Goal: Subscribe to service/newsletter

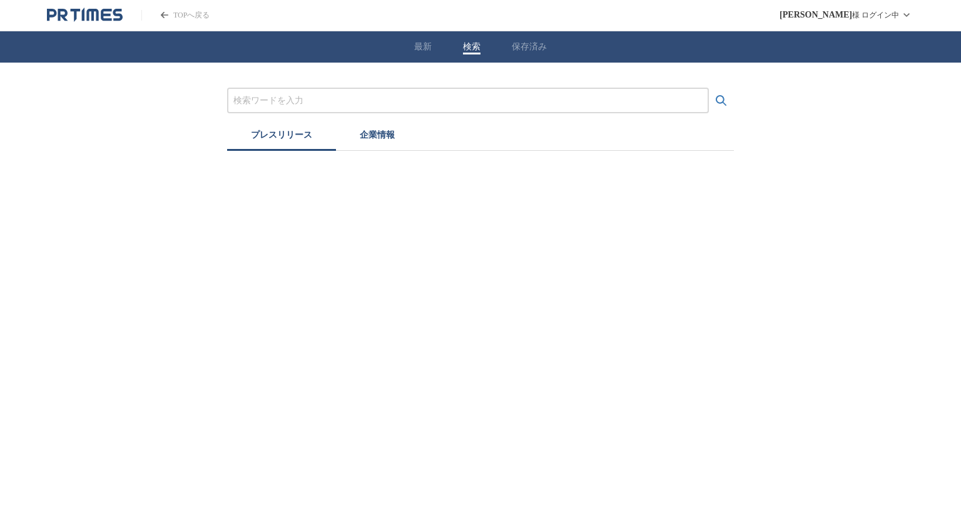
click at [468, 48] on button "検索" at bounding box center [472, 46] width 18 height 11
click at [398, 141] on button "企業情報" at bounding box center [377, 137] width 83 height 28
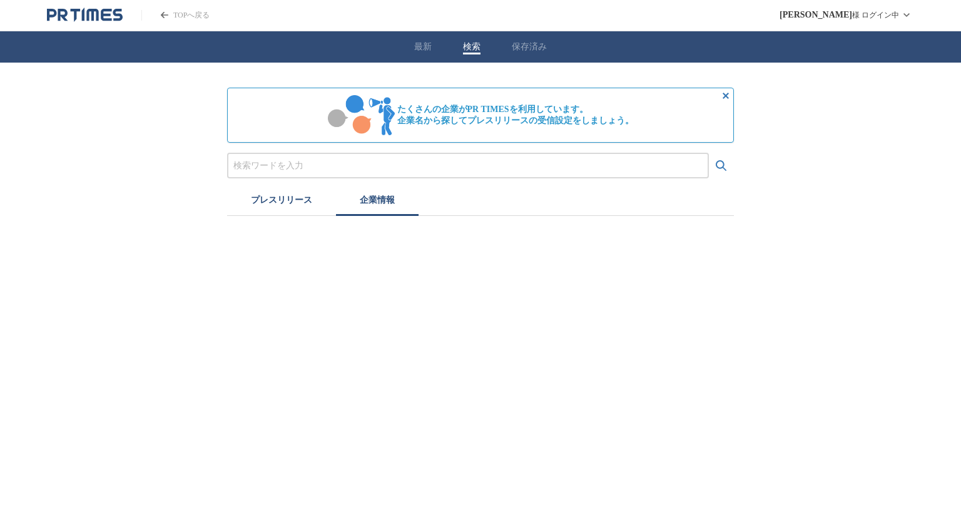
click at [373, 167] on input "プレスリリースおよび企業を検索する" at bounding box center [467, 166] width 469 height 14
click at [709, 153] on button "検索する" at bounding box center [721, 165] width 25 height 25
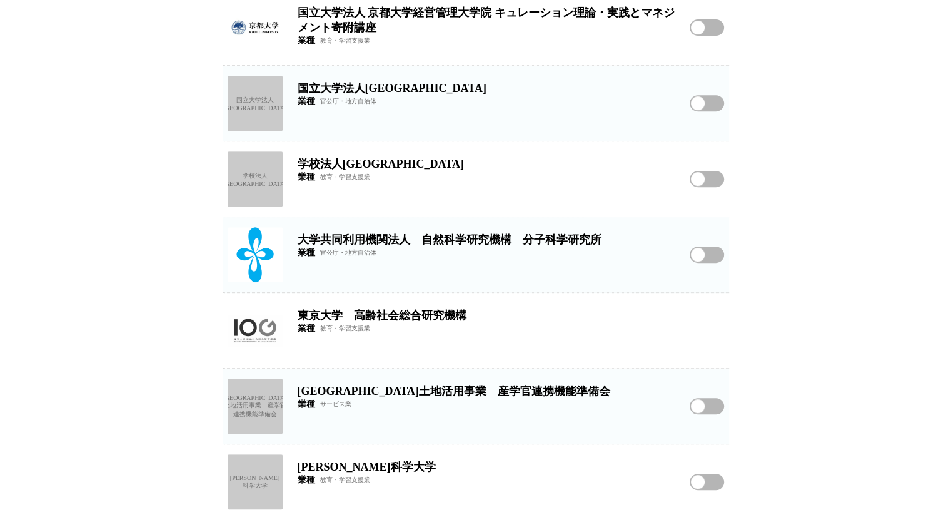
scroll to position [650, 0]
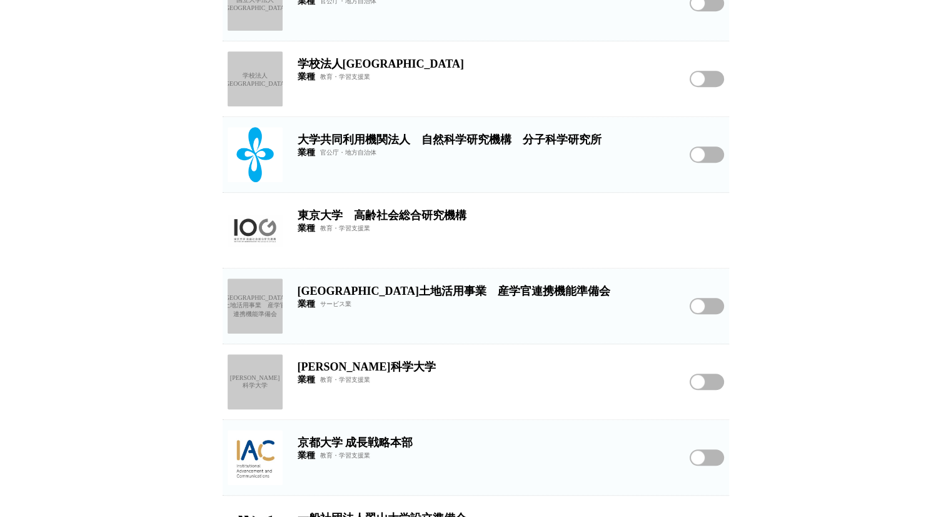
click at [345, 157] on span "官公庁・地方自治体" at bounding box center [348, 152] width 56 height 9
click at [268, 134] on img at bounding box center [255, 154] width 55 height 55
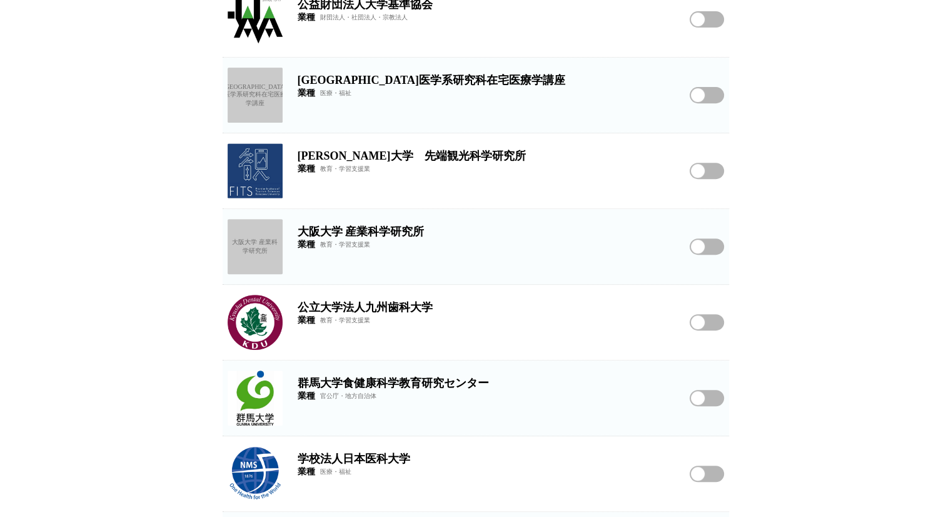
scroll to position [5384, 0]
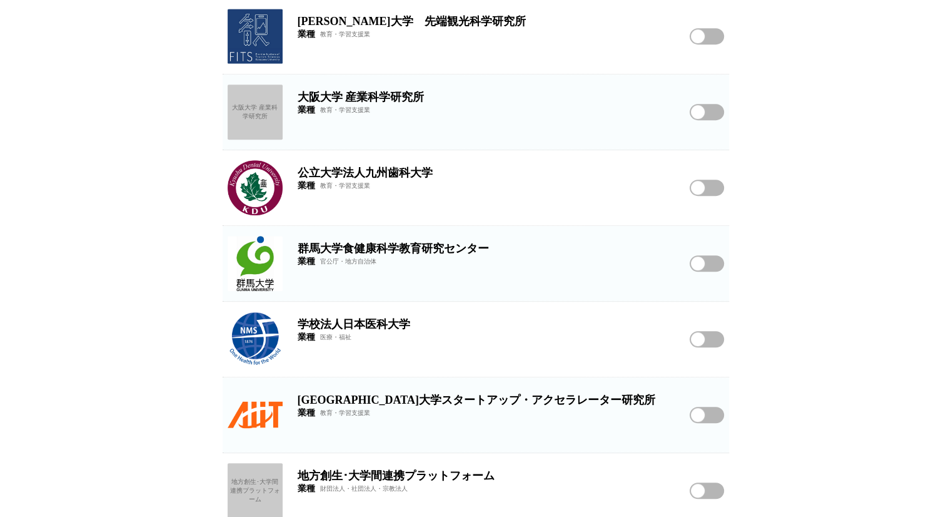
click at [692, 338] on button "学校法人日本医科大学をフォローする" at bounding box center [707, 339] width 34 height 16
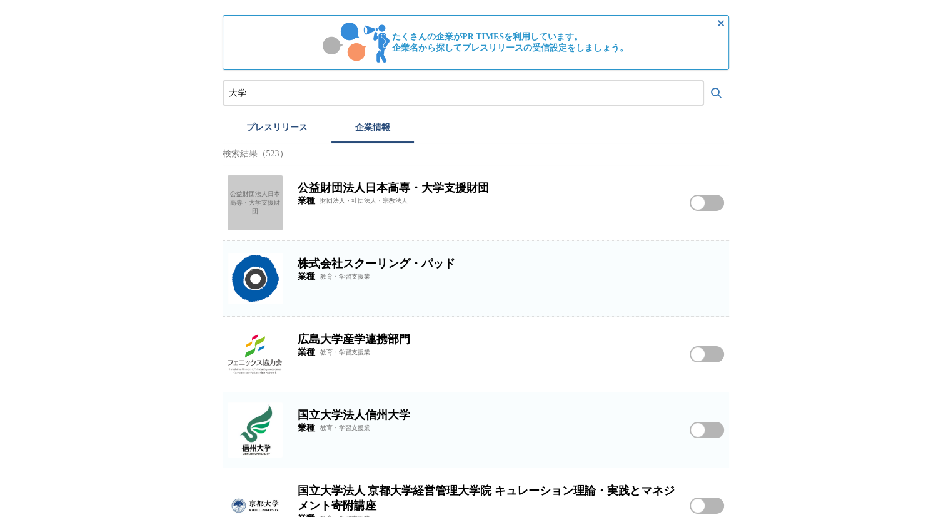
scroll to position [0, 0]
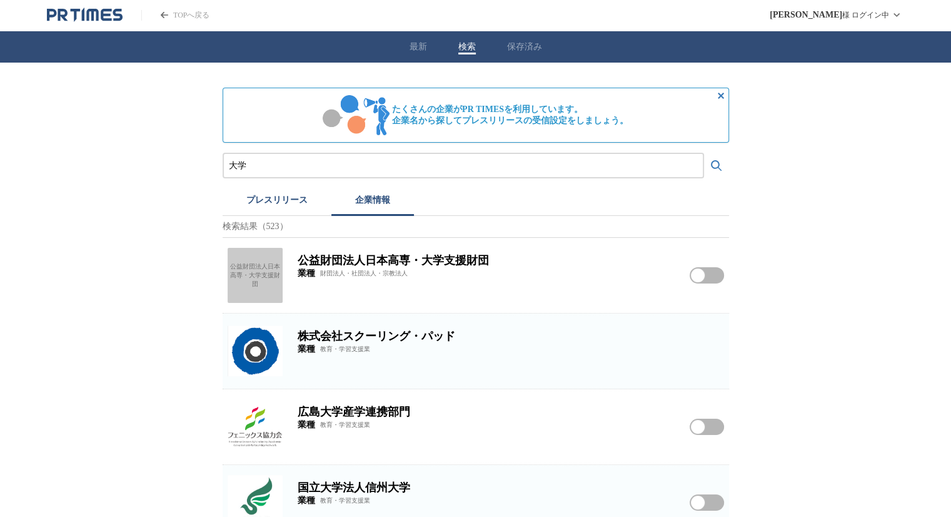
drag, startPoint x: 408, startPoint y: 166, endPoint x: 132, endPoint y: 144, distance: 276.6
click at [704, 153] on button "検索する" at bounding box center [716, 165] width 25 height 25
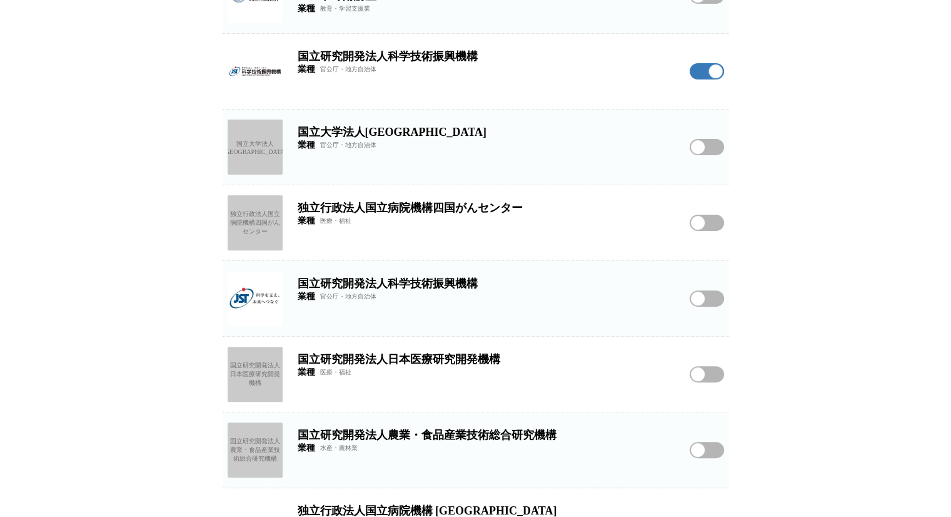
scroll to position [375, 0]
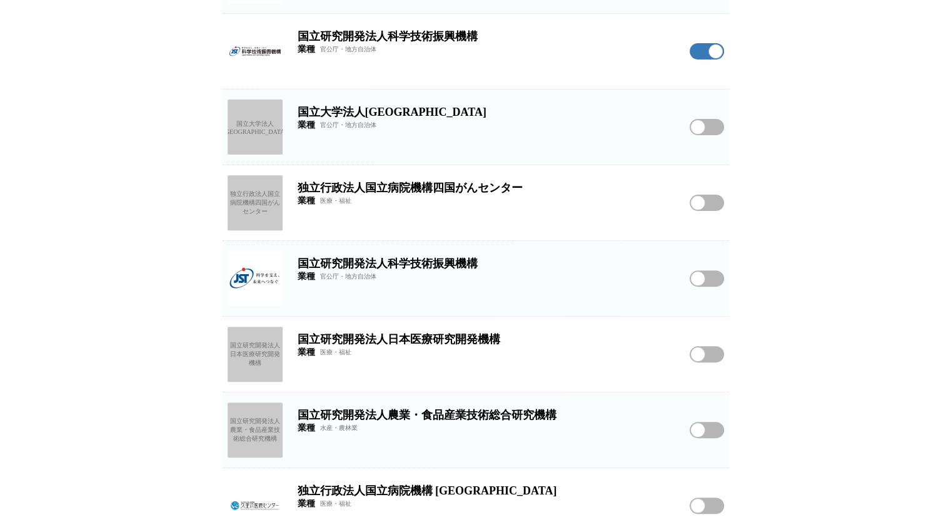
click at [248, 280] on img at bounding box center [255, 278] width 55 height 55
click at [266, 193] on div "独立行政法人国立病院機構四国がんセンター" at bounding box center [255, 202] width 55 height 55
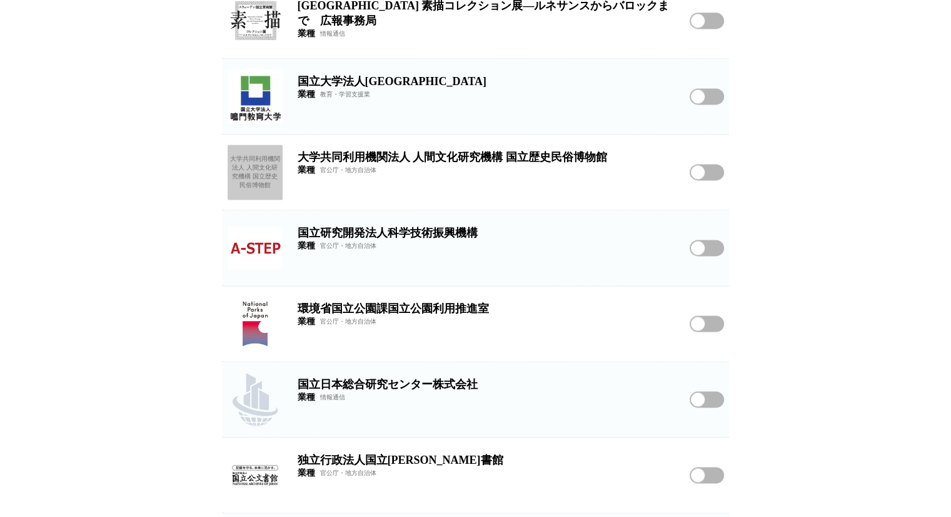
scroll to position [0, 0]
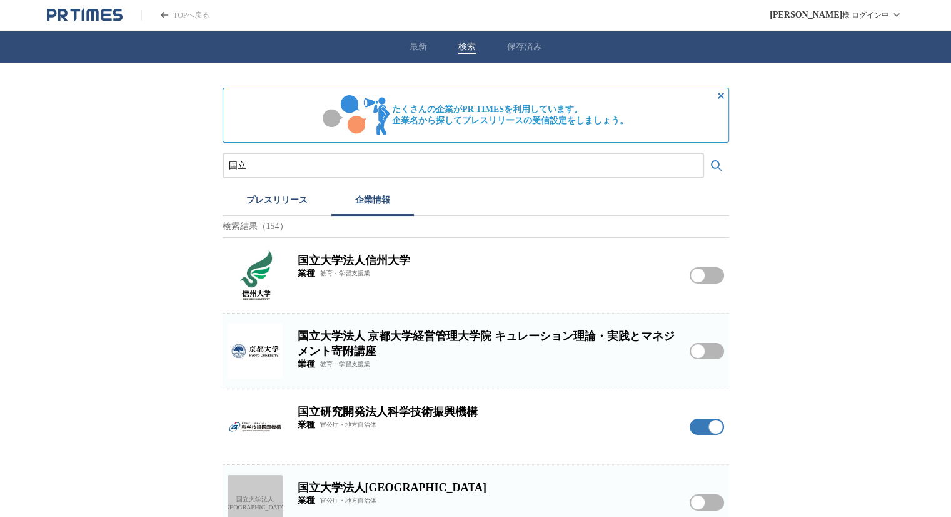
drag, startPoint x: 330, startPoint y: 166, endPoint x: 158, endPoint y: 148, distance: 173.5
click at [704, 153] on button "検索する" at bounding box center [716, 165] width 25 height 25
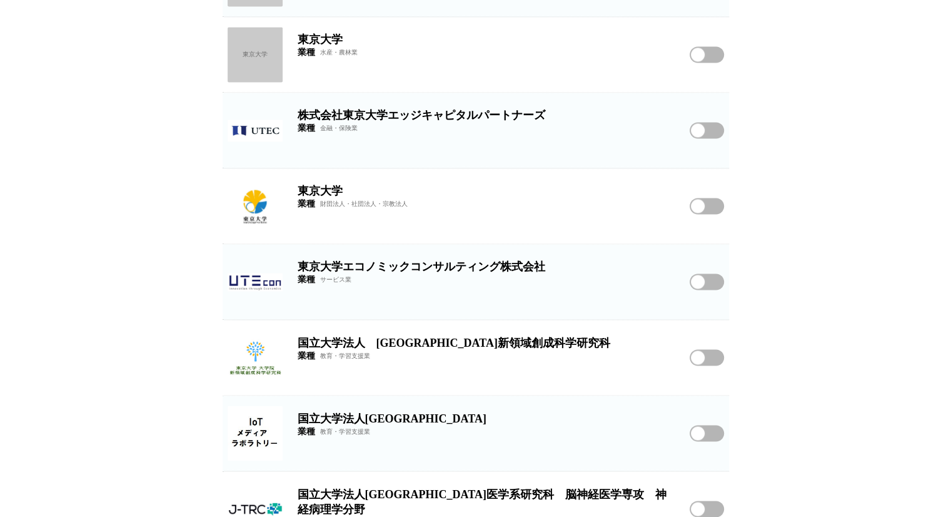
scroll to position [2081, 0]
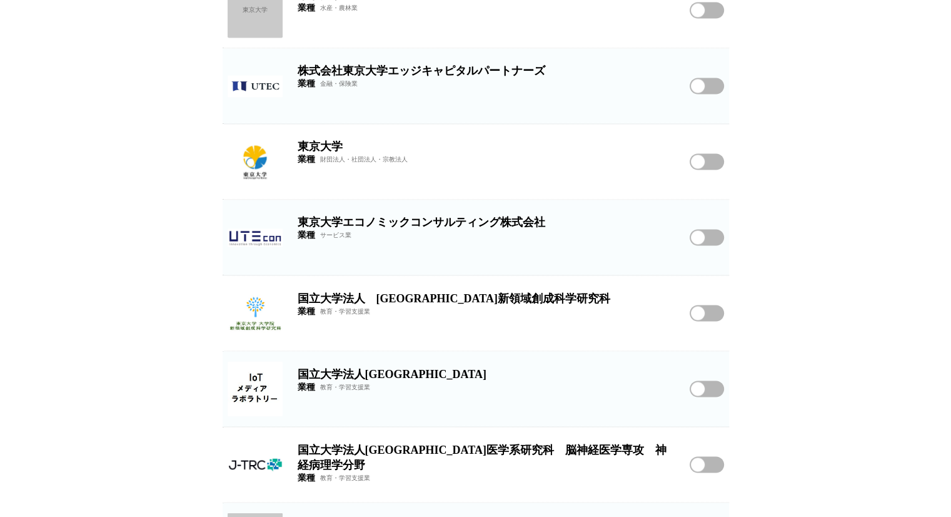
click at [237, 164] on img at bounding box center [255, 161] width 55 height 55
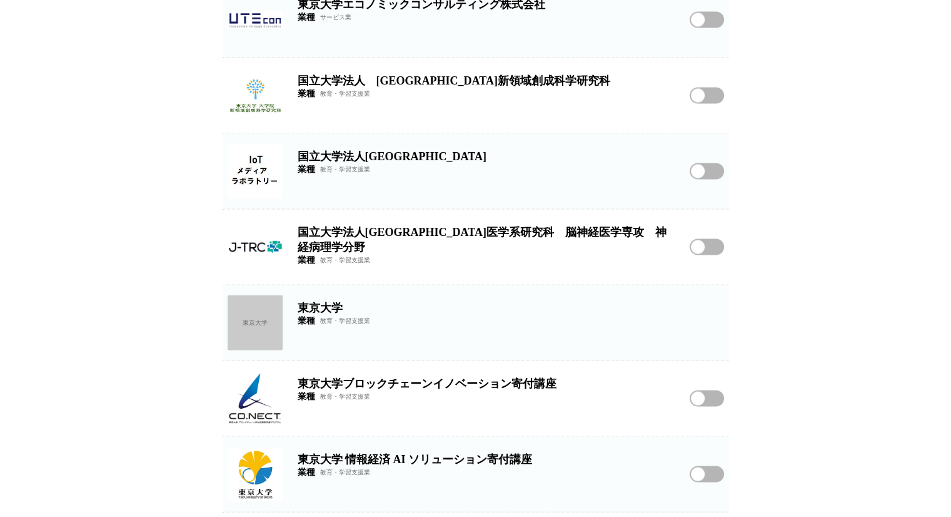
scroll to position [2298, 0]
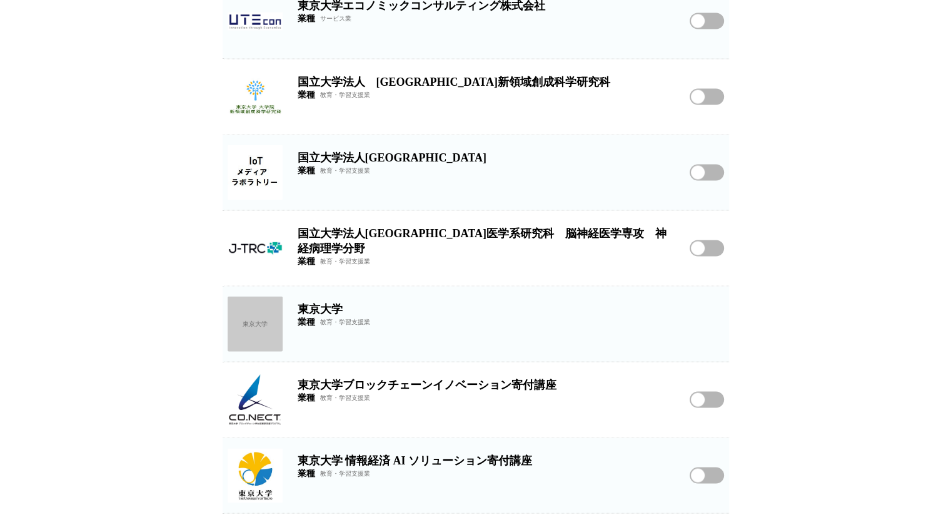
click at [258, 248] on img at bounding box center [255, 247] width 55 height 55
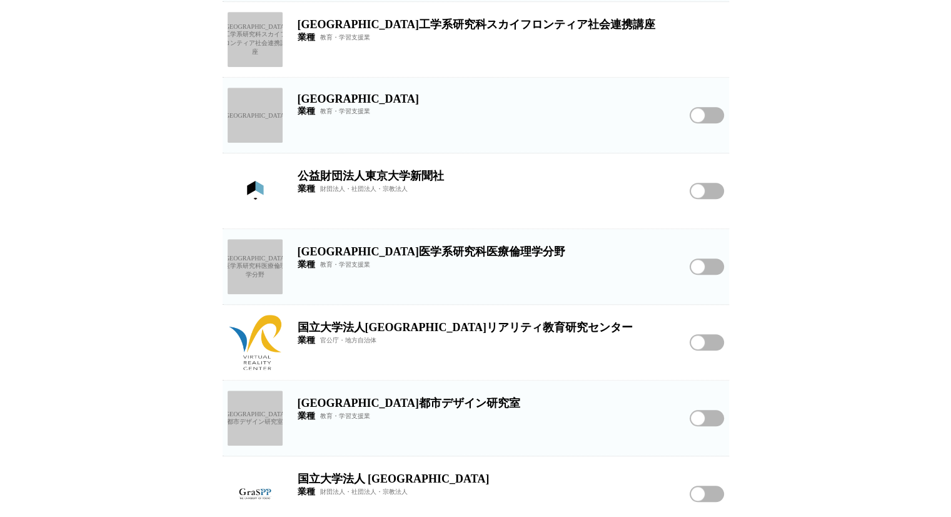
scroll to position [692, 0]
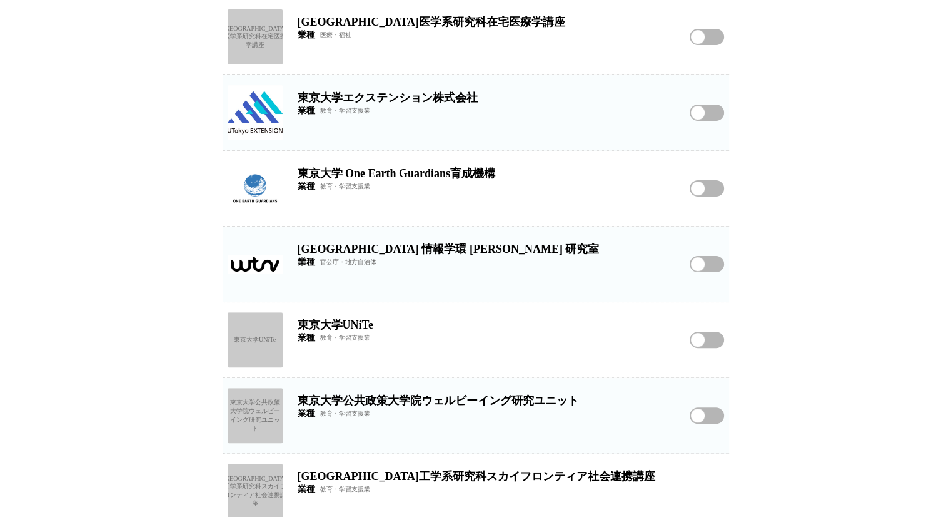
click at [251, 38] on div "[GEOGRAPHIC_DATA]医学系研究科在宅医療学講座" at bounding box center [255, 36] width 55 height 55
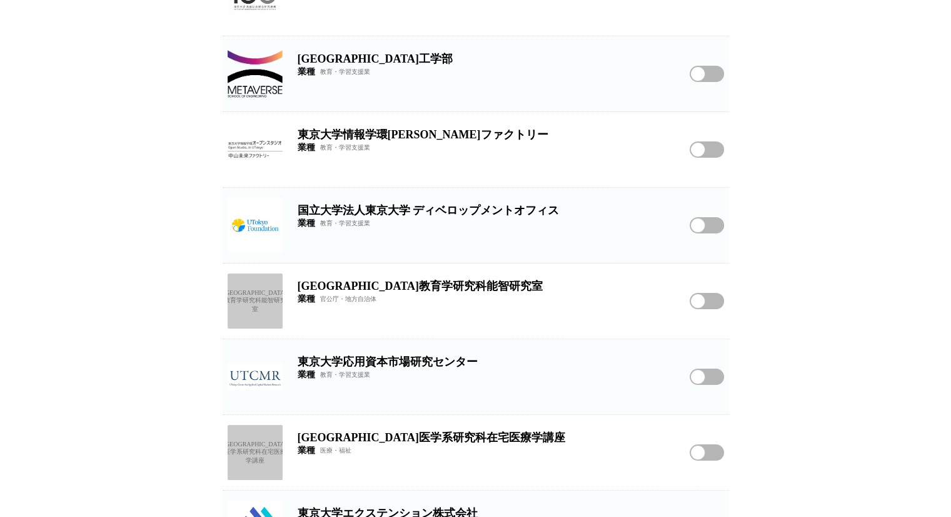
scroll to position [300, 0]
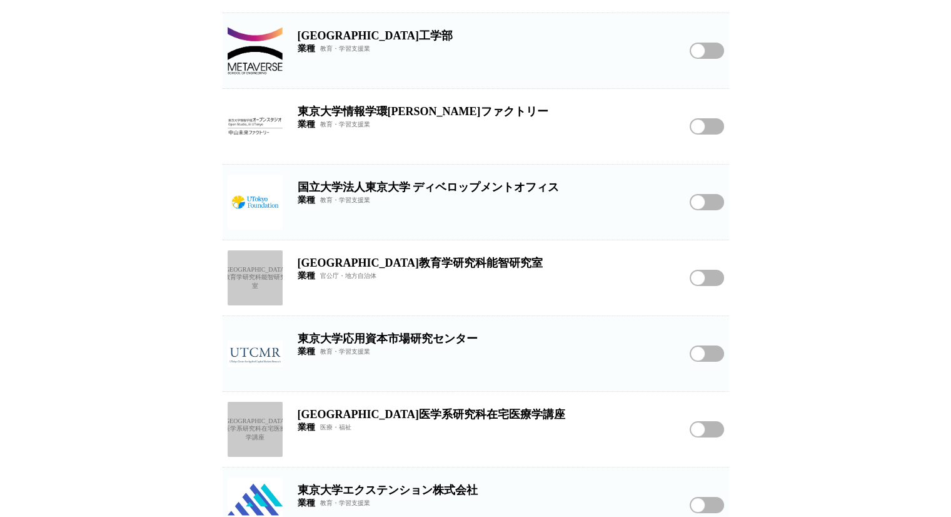
click at [265, 194] on img at bounding box center [255, 201] width 55 height 55
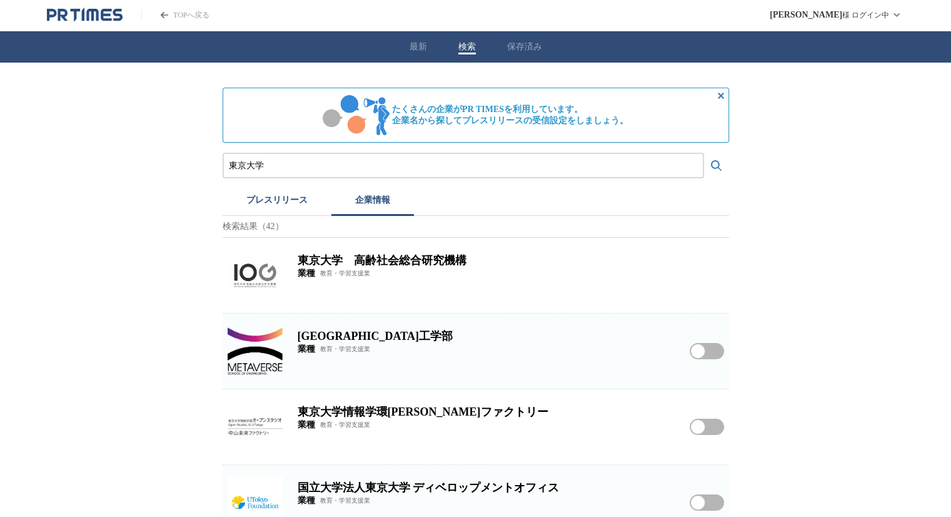
click at [342, 171] on input "東京大学" at bounding box center [463, 166] width 469 height 14
type input "東"
type input "こ"
type input "がん研究"
click at [704, 153] on button "検索する" at bounding box center [716, 165] width 25 height 25
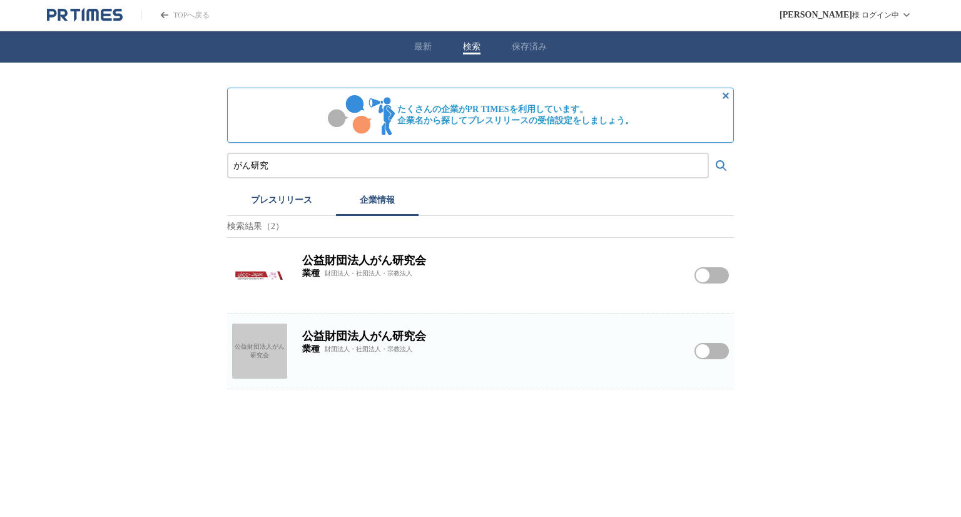
click at [259, 266] on img at bounding box center [259, 275] width 55 height 55
click at [712, 276] on button "公益財団法人がん研究会をフォローする" at bounding box center [711, 275] width 34 height 16
click at [89, 15] on icon "PR TIMESのトップページはこちら" at bounding box center [92, 15] width 12 height 12
